Goal: Task Accomplishment & Management: Complete application form

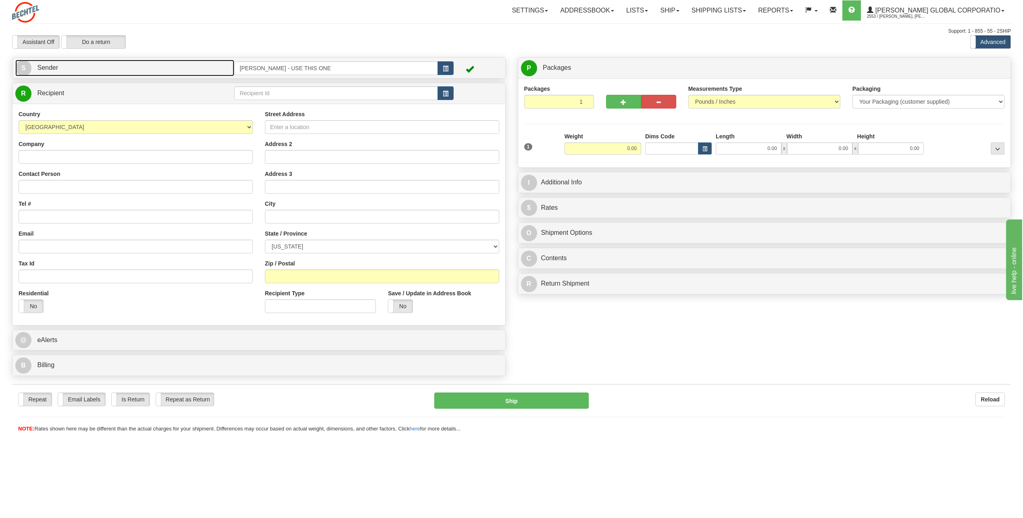
drag, startPoint x: 0, startPoint y: 0, endPoint x: 19, endPoint y: 64, distance: 66.4
click at [19, 64] on span "S" at bounding box center [23, 68] width 16 height 16
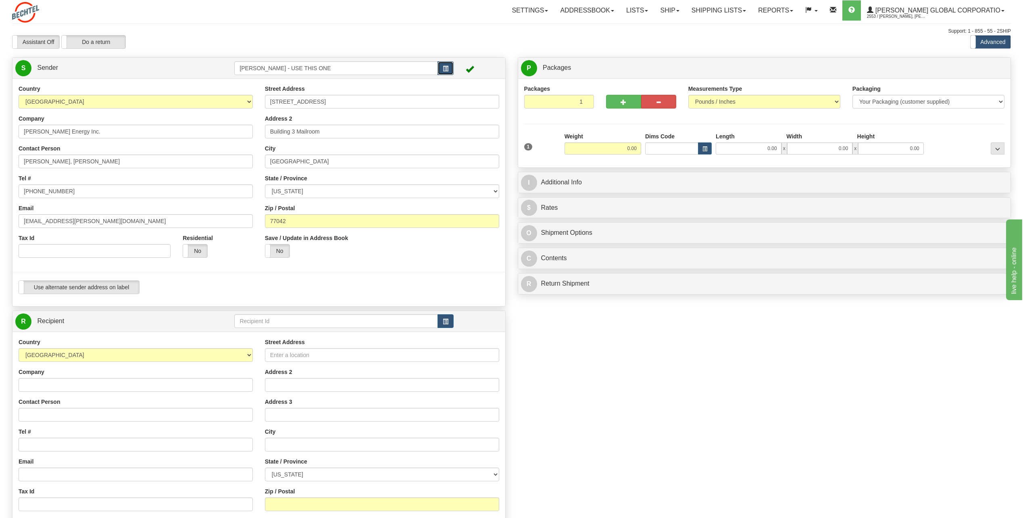
click at [447, 71] on span "button" at bounding box center [446, 68] width 6 height 5
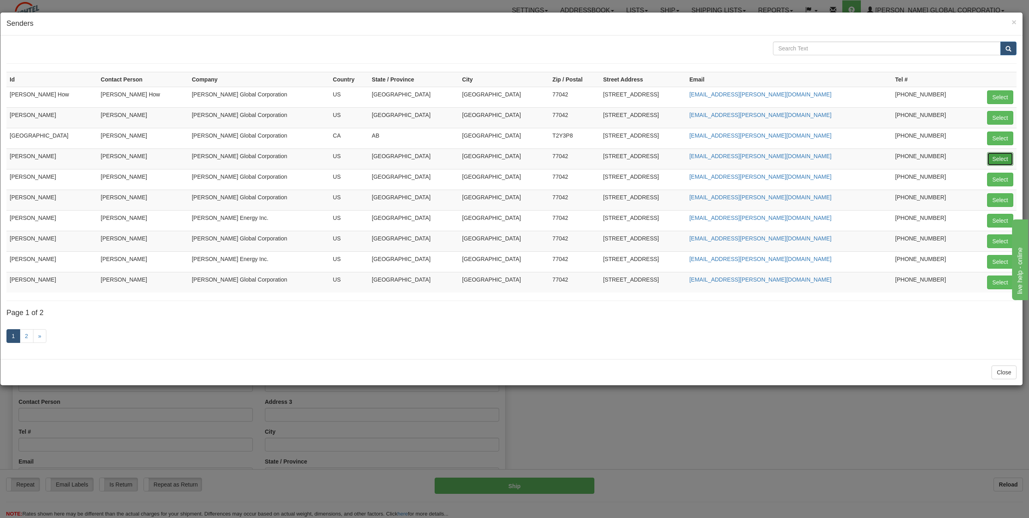
click at [999, 157] on button "Select" at bounding box center [1000, 159] width 26 height 14
type input "[PERSON_NAME]"
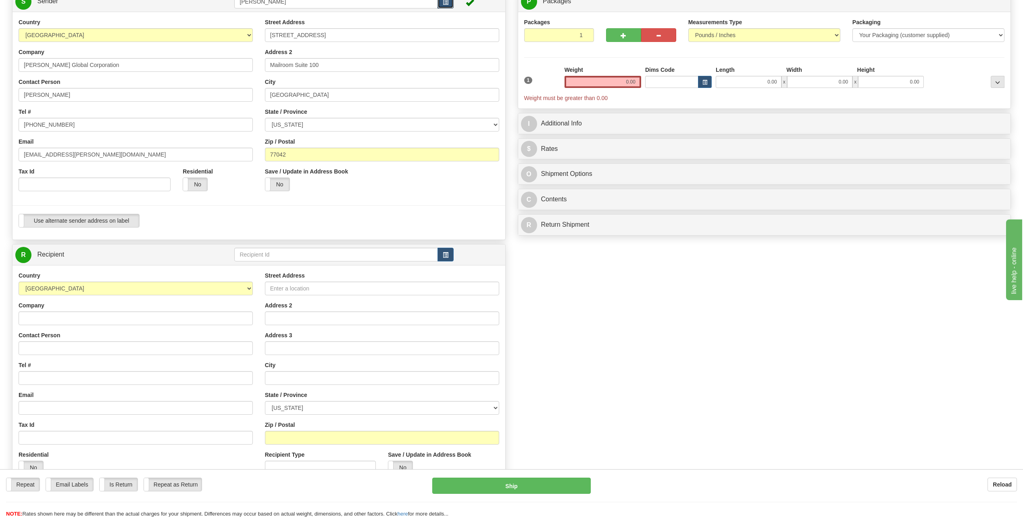
scroll to position [81, 0]
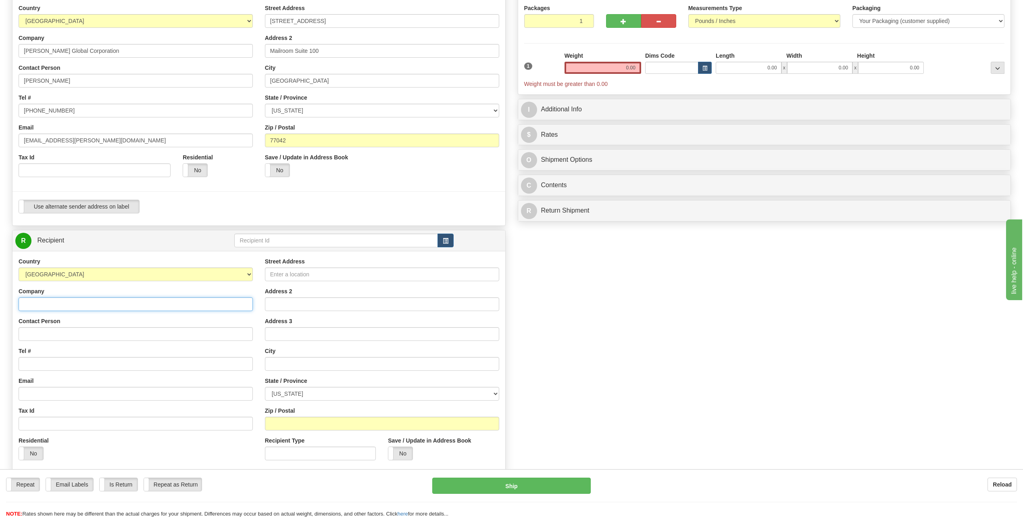
click at [43, 304] on input "Company" at bounding box center [136, 304] width 234 height 14
type input "[PERSON_NAME] /[PERSON_NAME] Pass Project"
type input "[PERSON_NAME]"
type input "[EMAIL_ADDRESS][PERSON_NAME][DOMAIN_NAME]"
type input "[STREET_ADDRESS]"
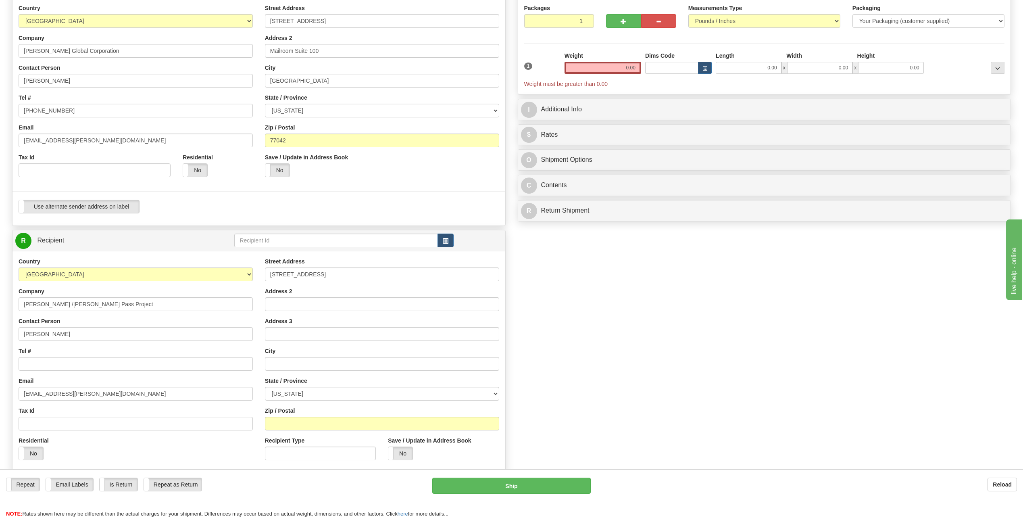
type input "Suite 113"
type input "Winnemucca"
select select "NV"
type input "89445"
click at [65, 334] on input "[PERSON_NAME]" at bounding box center [136, 334] width 234 height 14
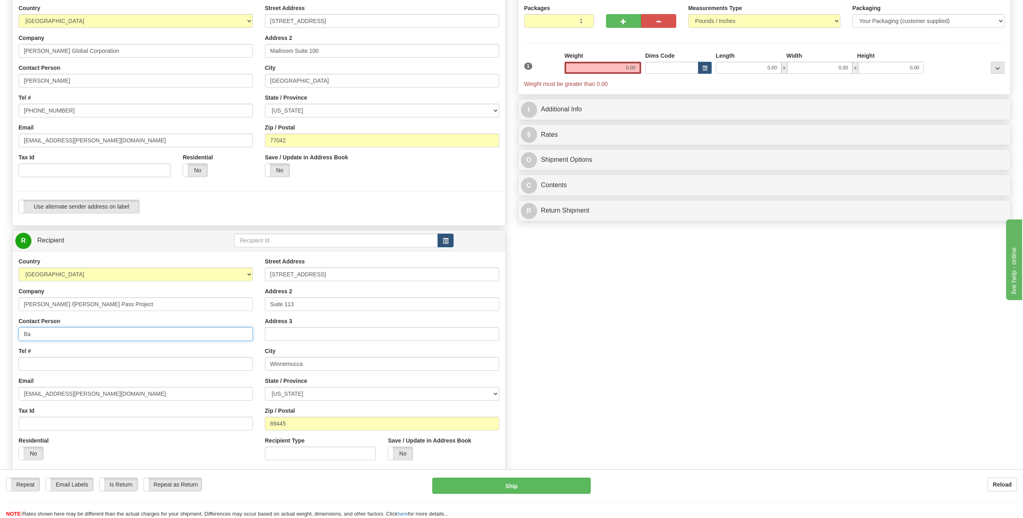
type input "B"
click at [44, 334] on input "Contact Person" at bounding box center [136, 334] width 234 height 14
type input "[PERSON_NAME]"
click at [326, 272] on input "[STREET_ADDRESS]" at bounding box center [382, 274] width 234 height 14
type input "3"
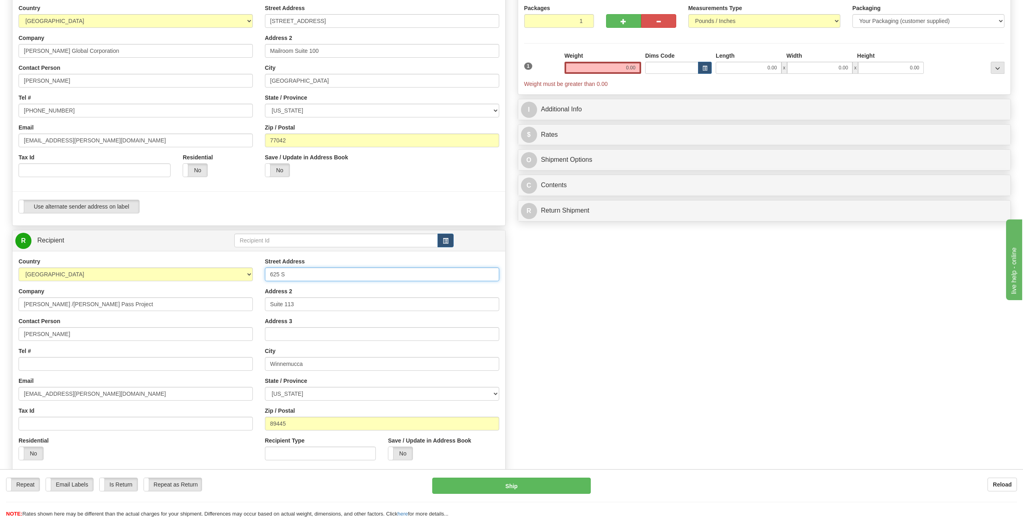
type input "625 S"
click at [312, 303] on input "Suite 113" at bounding box center [382, 304] width 234 height 14
type input "S"
click at [102, 302] on input "[PERSON_NAME] /[PERSON_NAME] Pass Project" at bounding box center [136, 304] width 234 height 14
click at [292, 272] on input "625 S" at bounding box center [382, 274] width 234 height 14
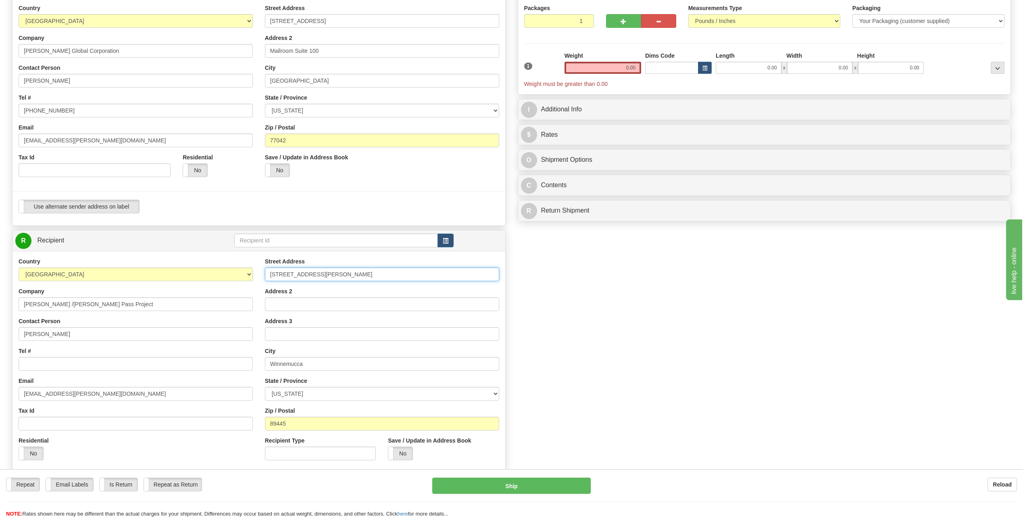
type input "[STREET_ADDRESS][PERSON_NAME]"
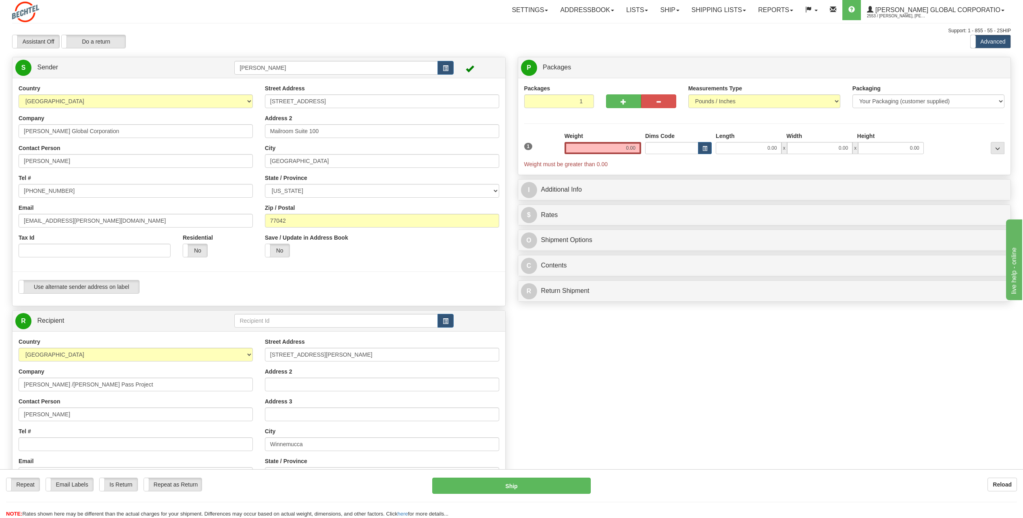
scroll to position [0, 0]
drag, startPoint x: 624, startPoint y: 148, endPoint x: 764, endPoint y: 164, distance: 141.7
click at [764, 165] on div "1 Weight 0.00 Dims Code 0.00" at bounding box center [764, 150] width 485 height 36
type input "1.50"
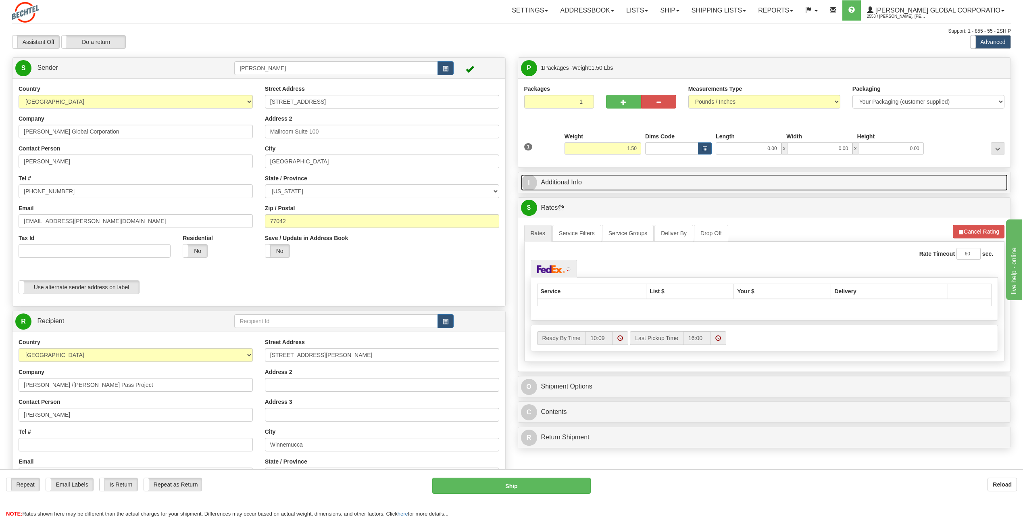
click at [531, 179] on span "I" at bounding box center [529, 183] width 16 height 16
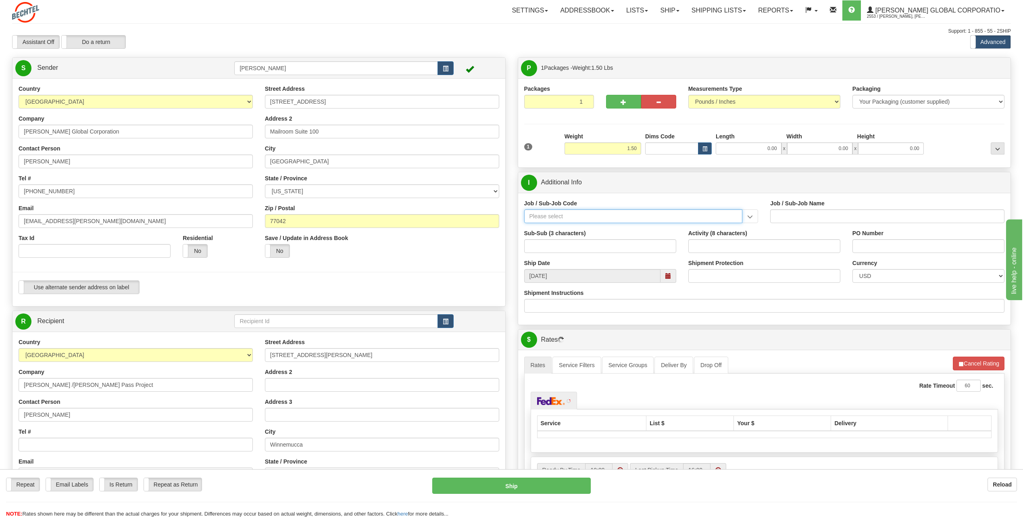
click at [547, 220] on input "Job / Sub-Job Code" at bounding box center [633, 216] width 219 height 14
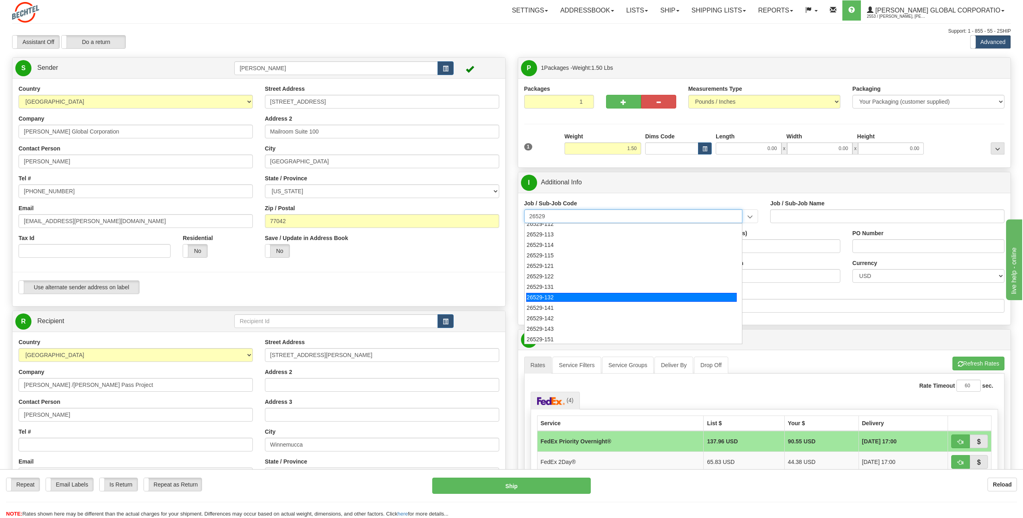
scroll to position [40, 0]
click at [550, 302] on div "26529-142" at bounding box center [631, 303] width 211 height 9
type input "26529-142"
type input "[PERSON_NAME] PASS PROJECT - [PERSON_NAME][GEOGRAPHIC_DATA] SITE OFFICE E"
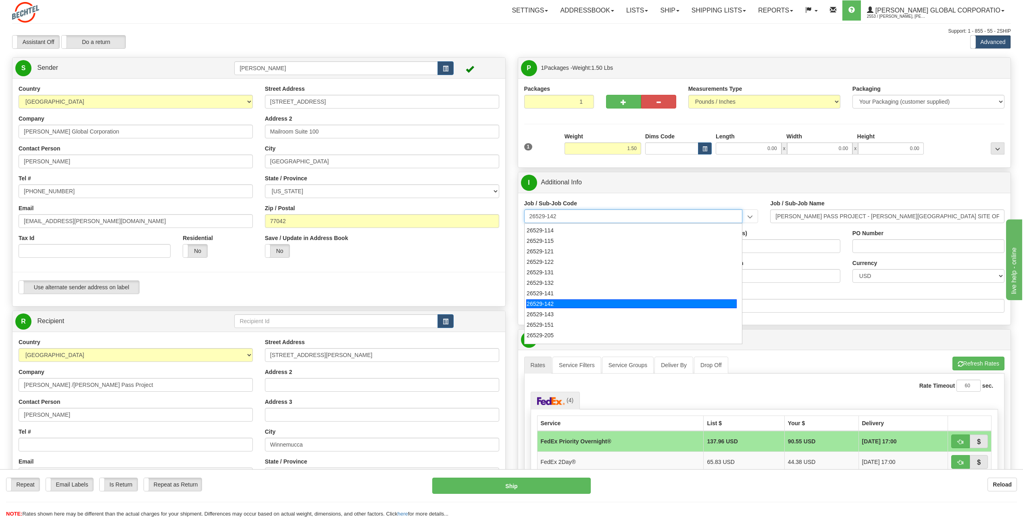
type input "26529-142"
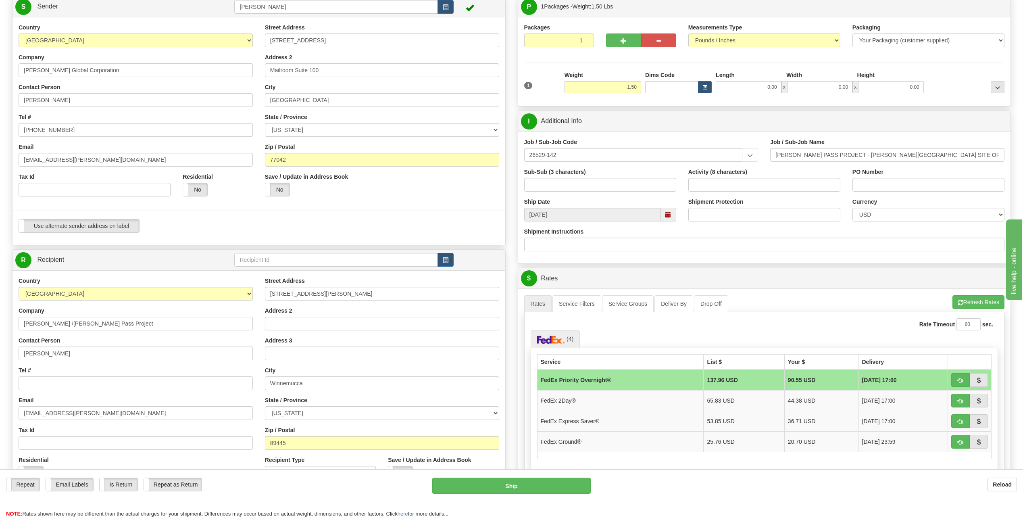
scroll to position [81, 0]
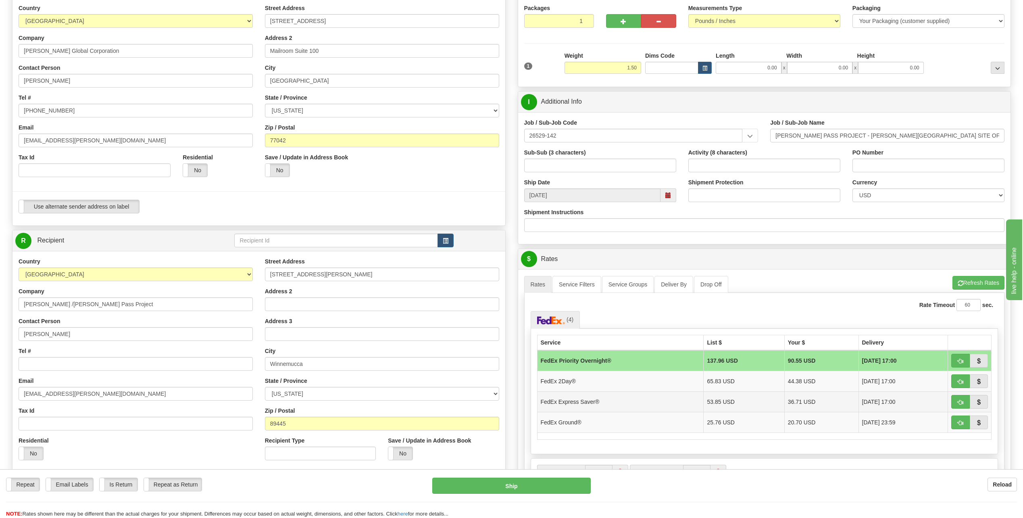
click at [591, 404] on td "FedEx Express Saver®" at bounding box center [620, 401] width 167 height 21
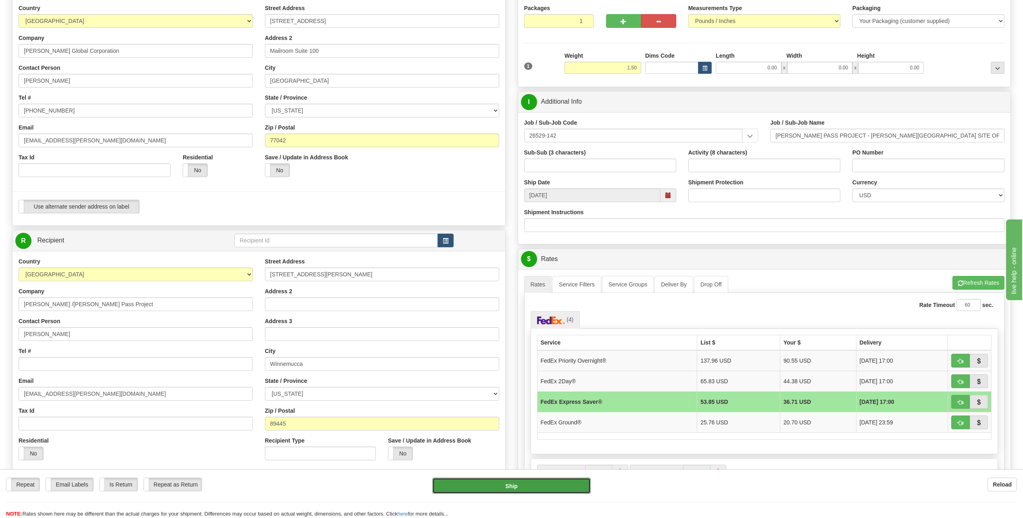
click at [532, 486] on button "Ship" at bounding box center [511, 486] width 159 height 16
type input "20"
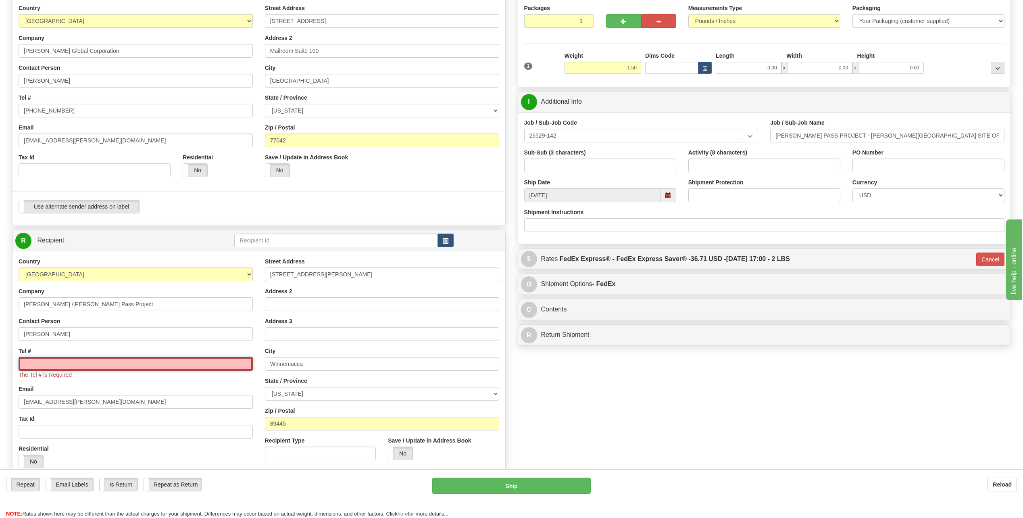
click at [63, 357] on input "Tel #" at bounding box center [136, 364] width 234 height 14
type input "[PHONE_NUMBER]"
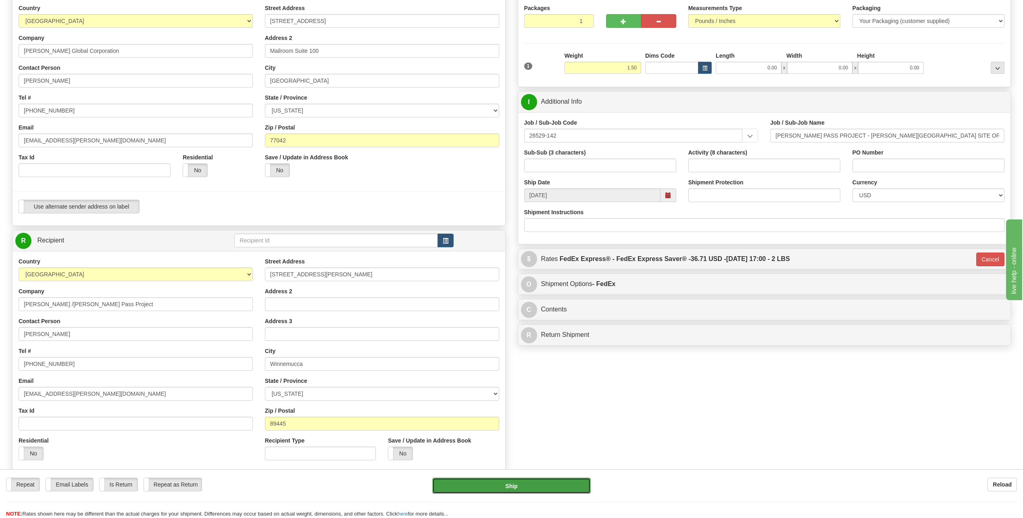
click at [549, 488] on button "Ship" at bounding box center [511, 486] width 159 height 16
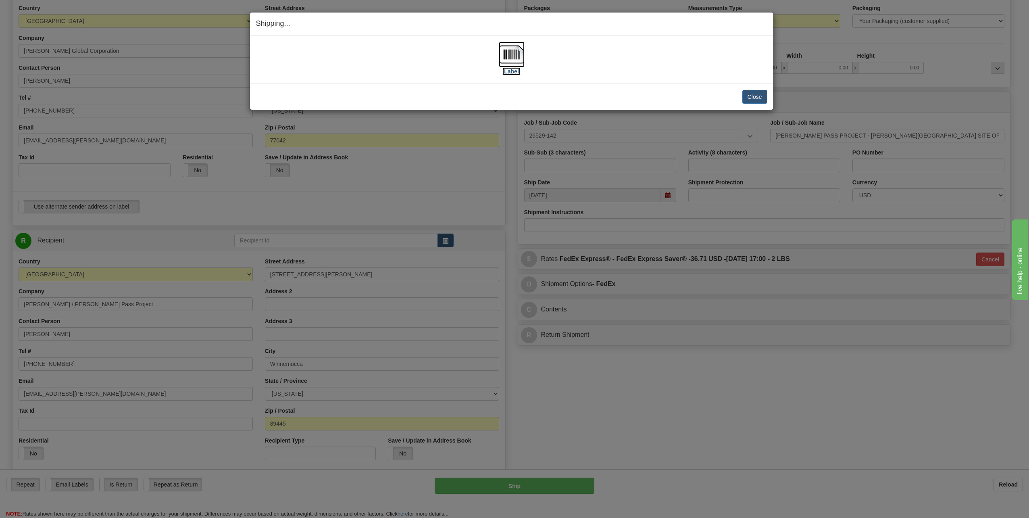
click at [509, 51] on img at bounding box center [512, 55] width 26 height 26
